Goal: Information Seeking & Learning: Understand process/instructions

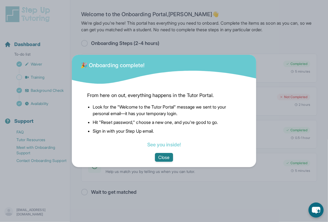
click at [163, 155] on button "Close" at bounding box center [164, 157] width 18 height 9
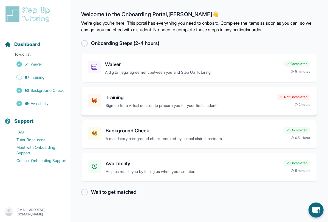
click at [158, 104] on p "Sign up for a virtual session to prepare you for your first student!" at bounding box center [189, 106] width 167 height 6
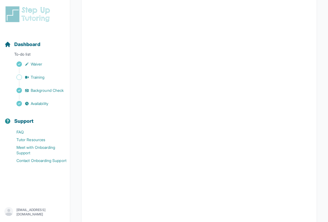
scroll to position [164, 0]
click at [120, 202] on button "I can't make any of these dates" at bounding box center [118, 201] width 61 height 7
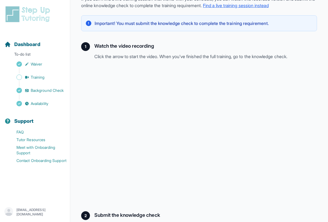
scroll to position [78, 0]
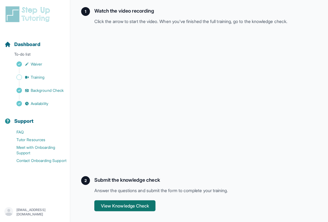
click at [131, 206] on button "View Knowledge Check" at bounding box center [124, 206] width 61 height 11
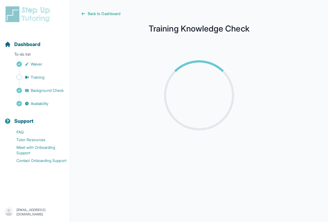
click at [194, 113] on div at bounding box center [199, 95] width 70 height 70
